Goal: Find specific page/section: Locate a particular part of the current website

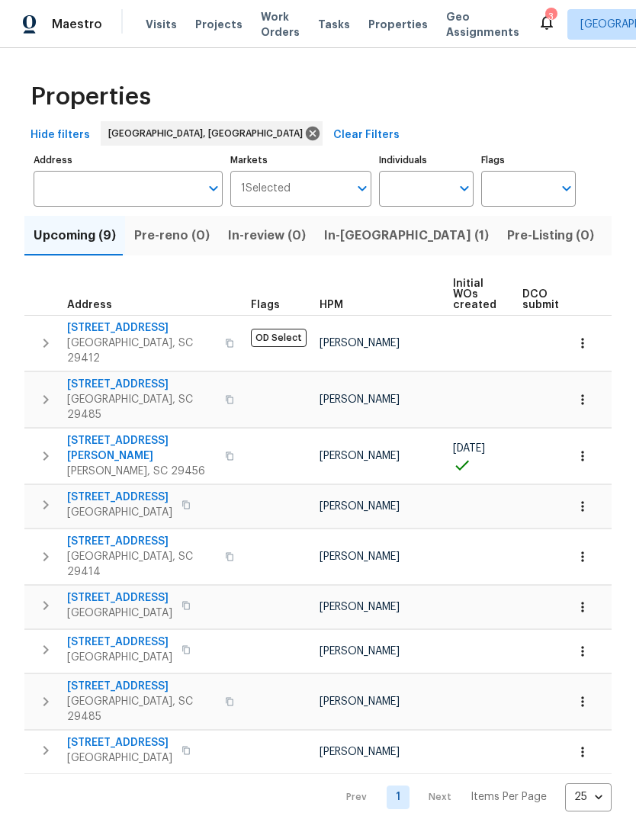
click at [538, 29] on icon at bounding box center [547, 22] width 18 height 18
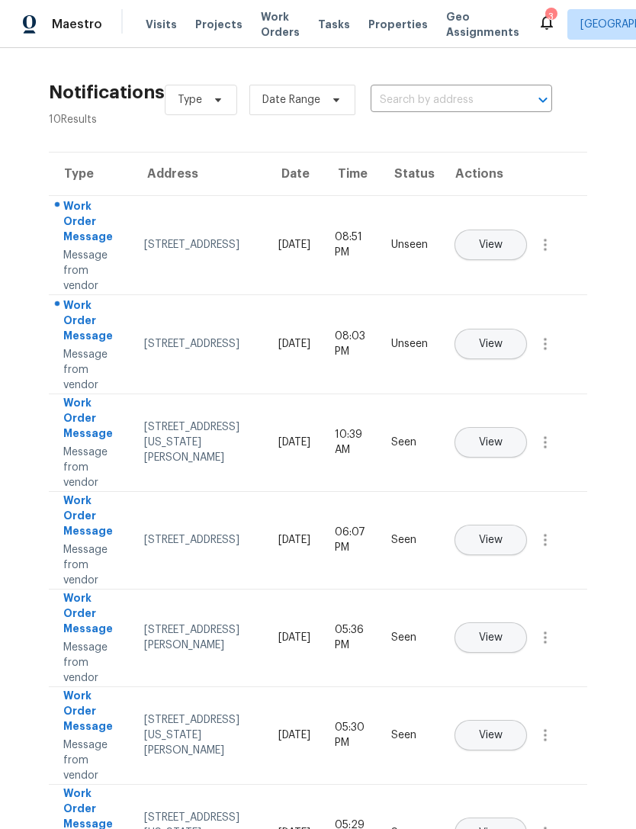
click at [372, 30] on span "Properties" at bounding box center [398, 24] width 60 height 15
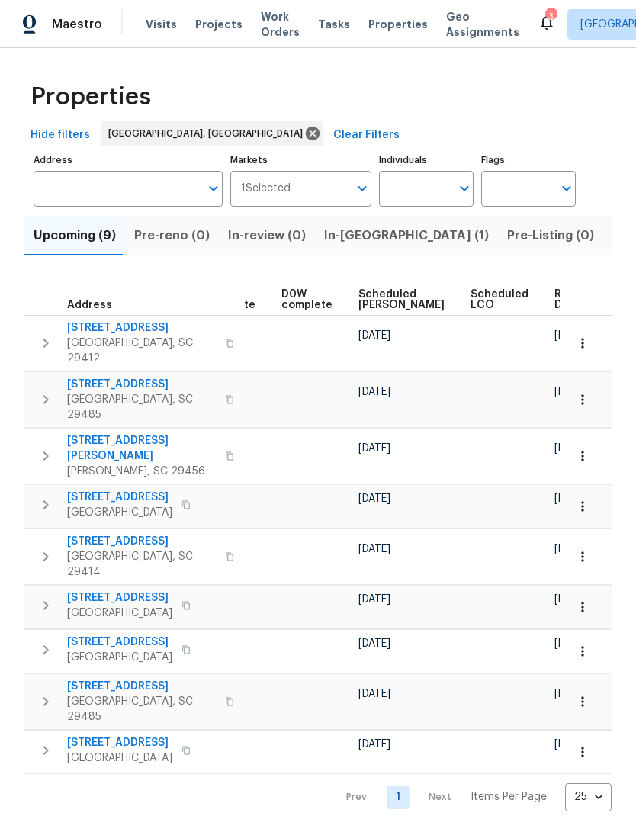
scroll to position [0, 398]
click at [589, 449] on icon "button" at bounding box center [582, 456] width 15 height 15
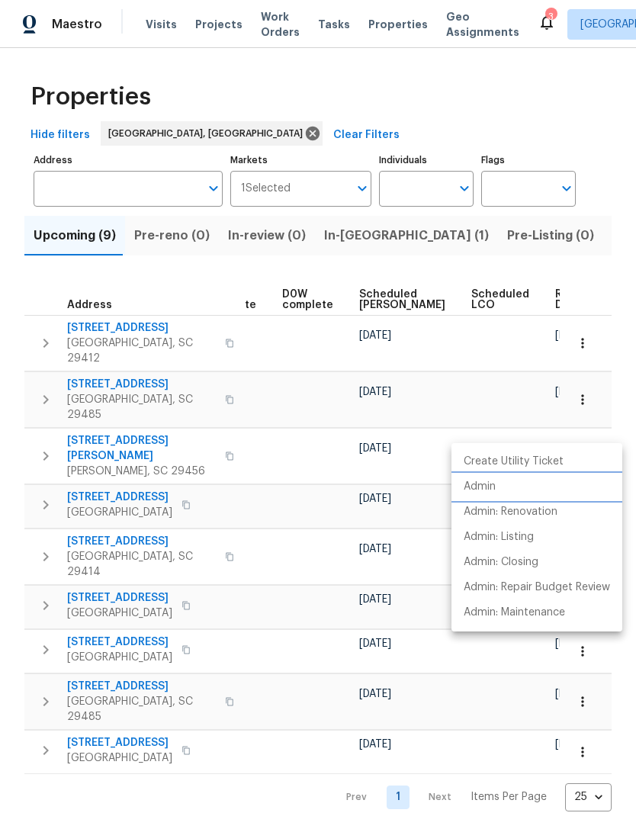
click at [498, 487] on li "Admin" at bounding box center [537, 487] width 171 height 25
click at [273, 578] on div at bounding box center [318, 414] width 636 height 829
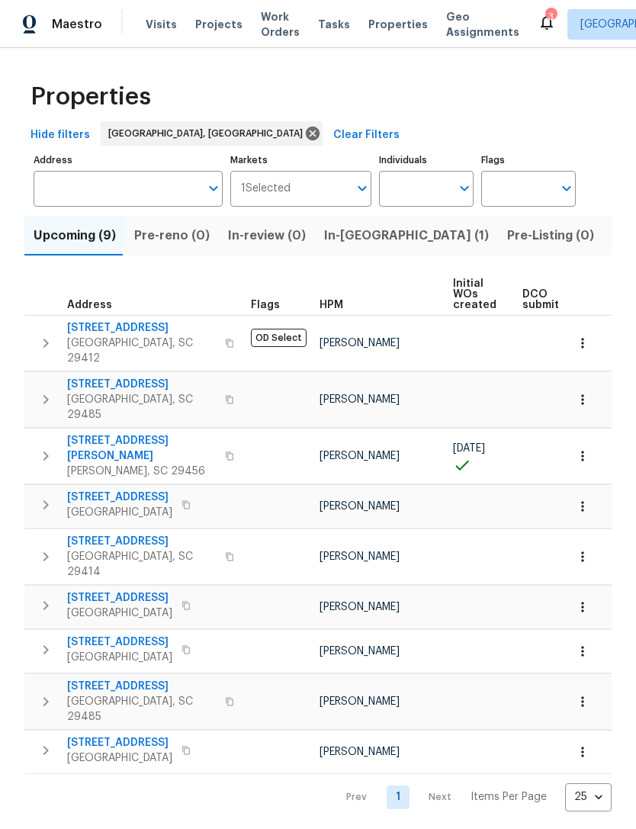
scroll to position [0, 0]
click at [135, 433] on span "303 Pembrook St" at bounding box center [141, 448] width 149 height 31
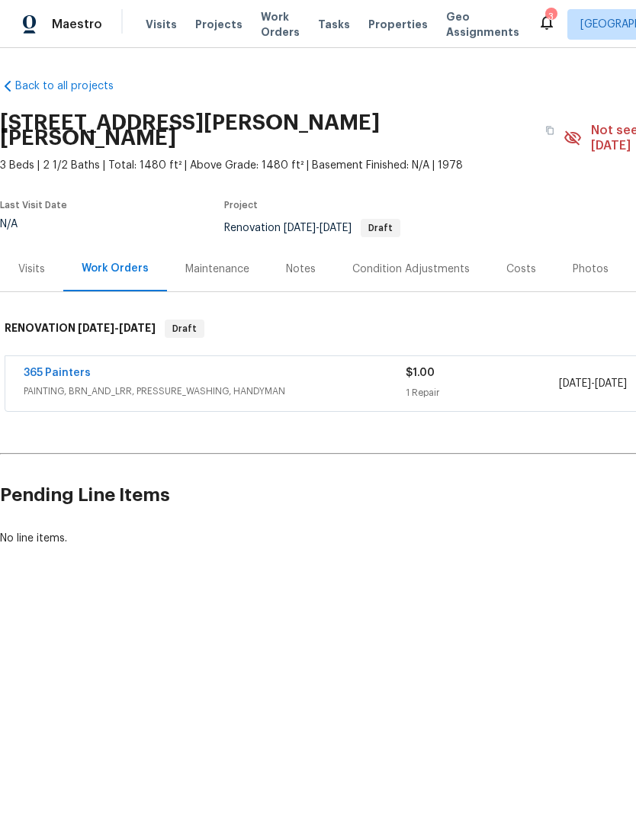
click at [518, 265] on div "Costs" at bounding box center [521, 268] width 66 height 45
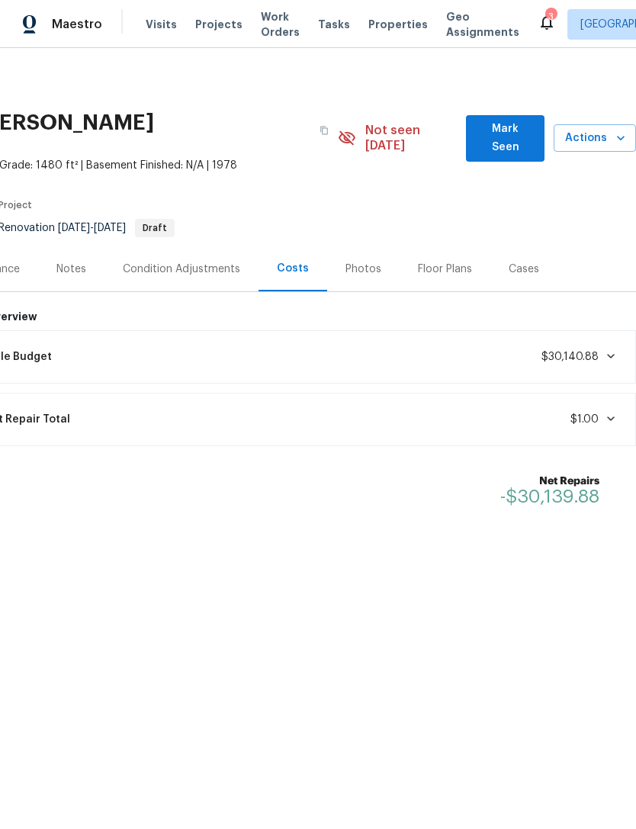
scroll to position [0, 226]
click at [612, 354] on icon at bounding box center [611, 356] width 8 height 5
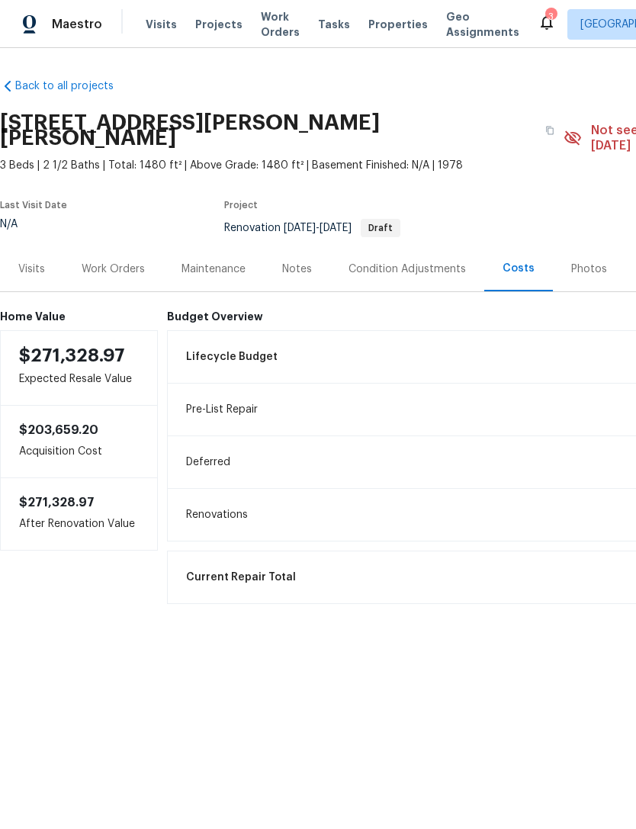
scroll to position [0, 0]
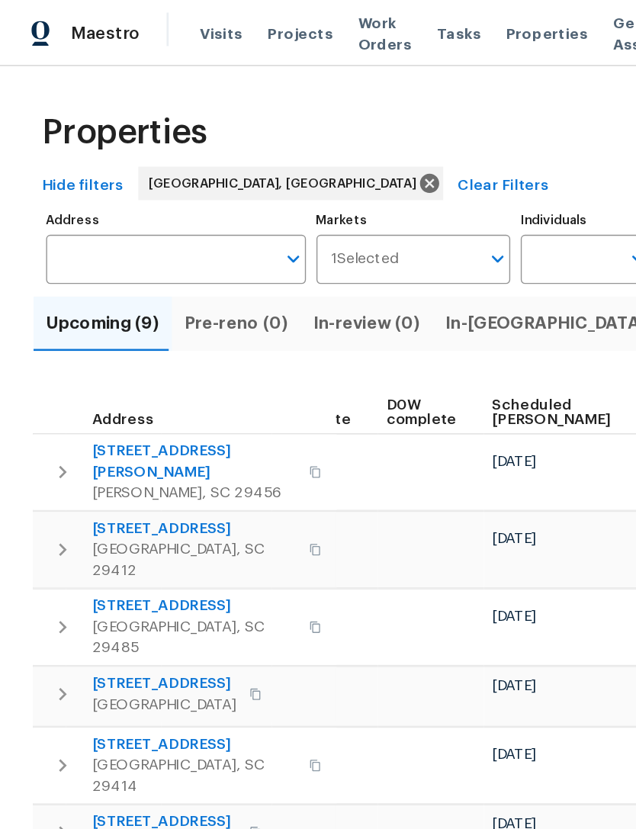
scroll to position [0, 398]
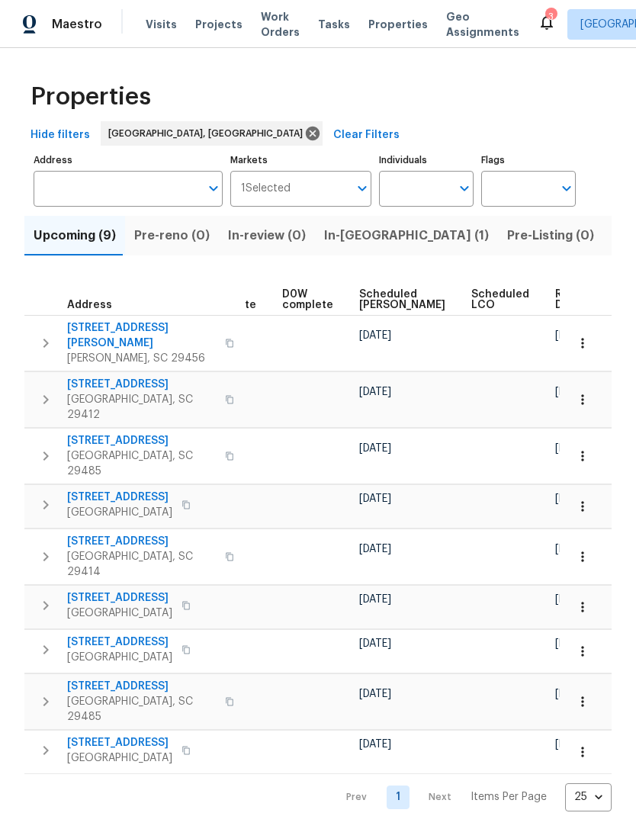
click at [589, 336] on icon "button" at bounding box center [582, 343] width 15 height 15
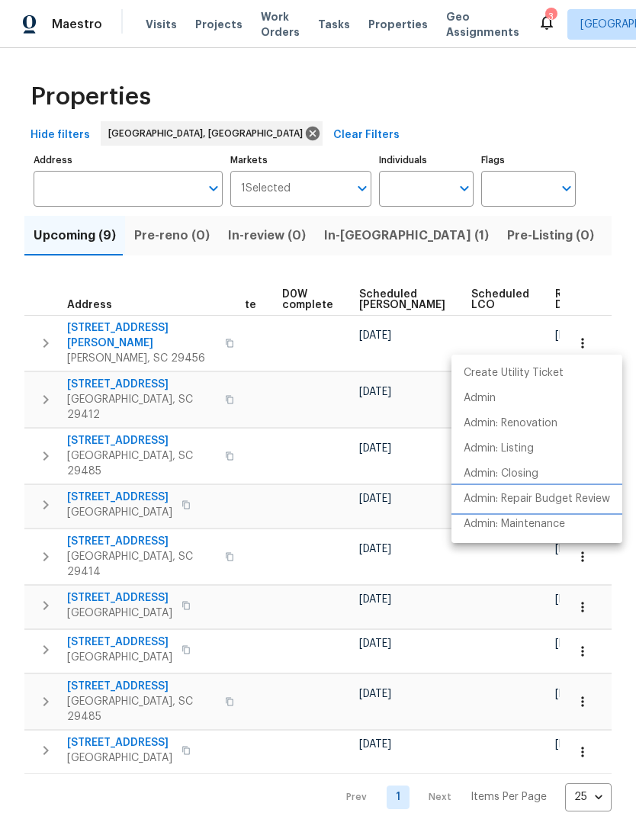
click at [565, 494] on p "Admin: Repair Budget Review" at bounding box center [537, 499] width 146 height 16
